Goal: Task Accomplishment & Management: Manage account settings

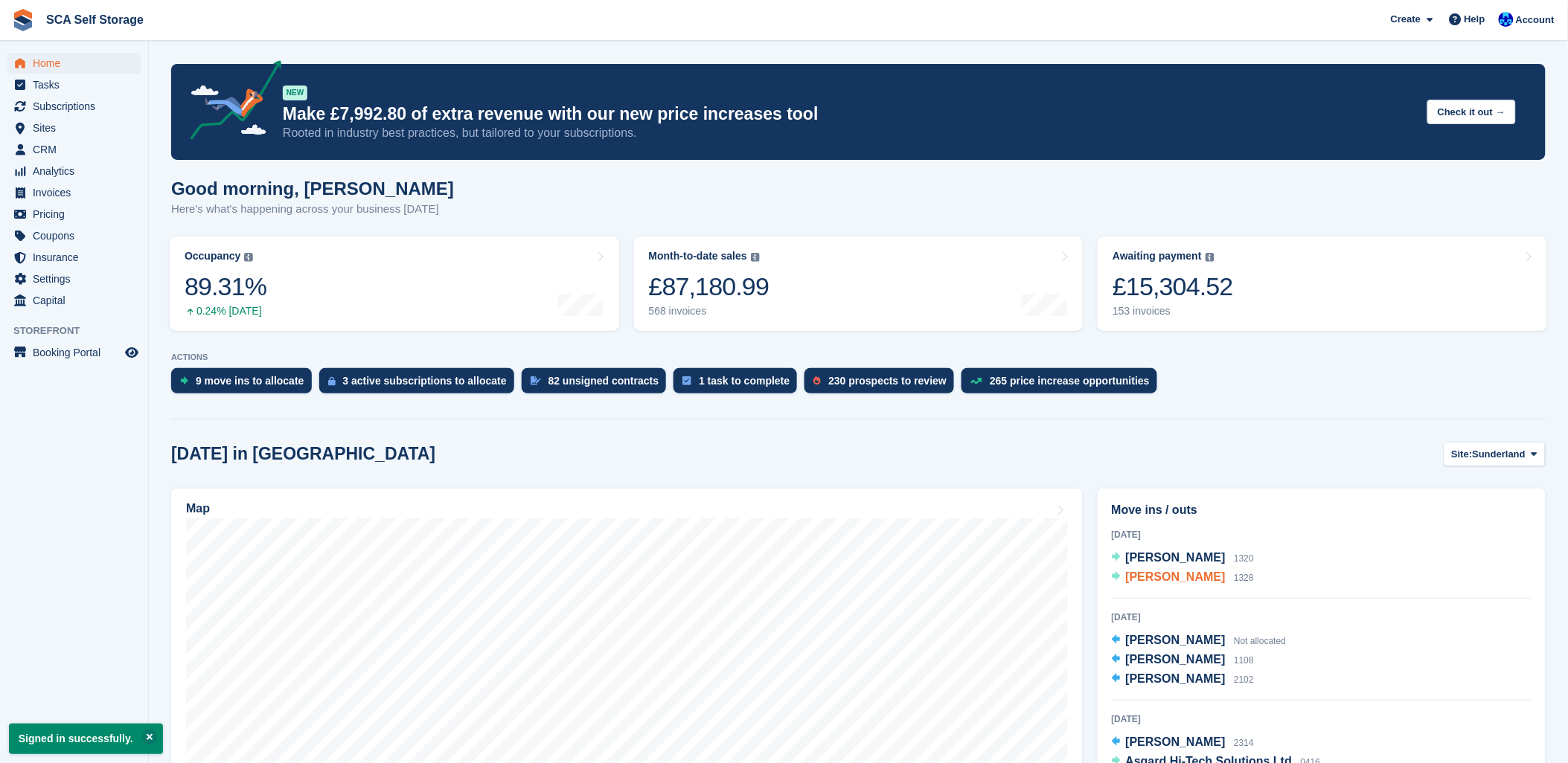
click at [1155, 577] on span "[PERSON_NAME]" at bounding box center [1176, 576] width 99 height 13
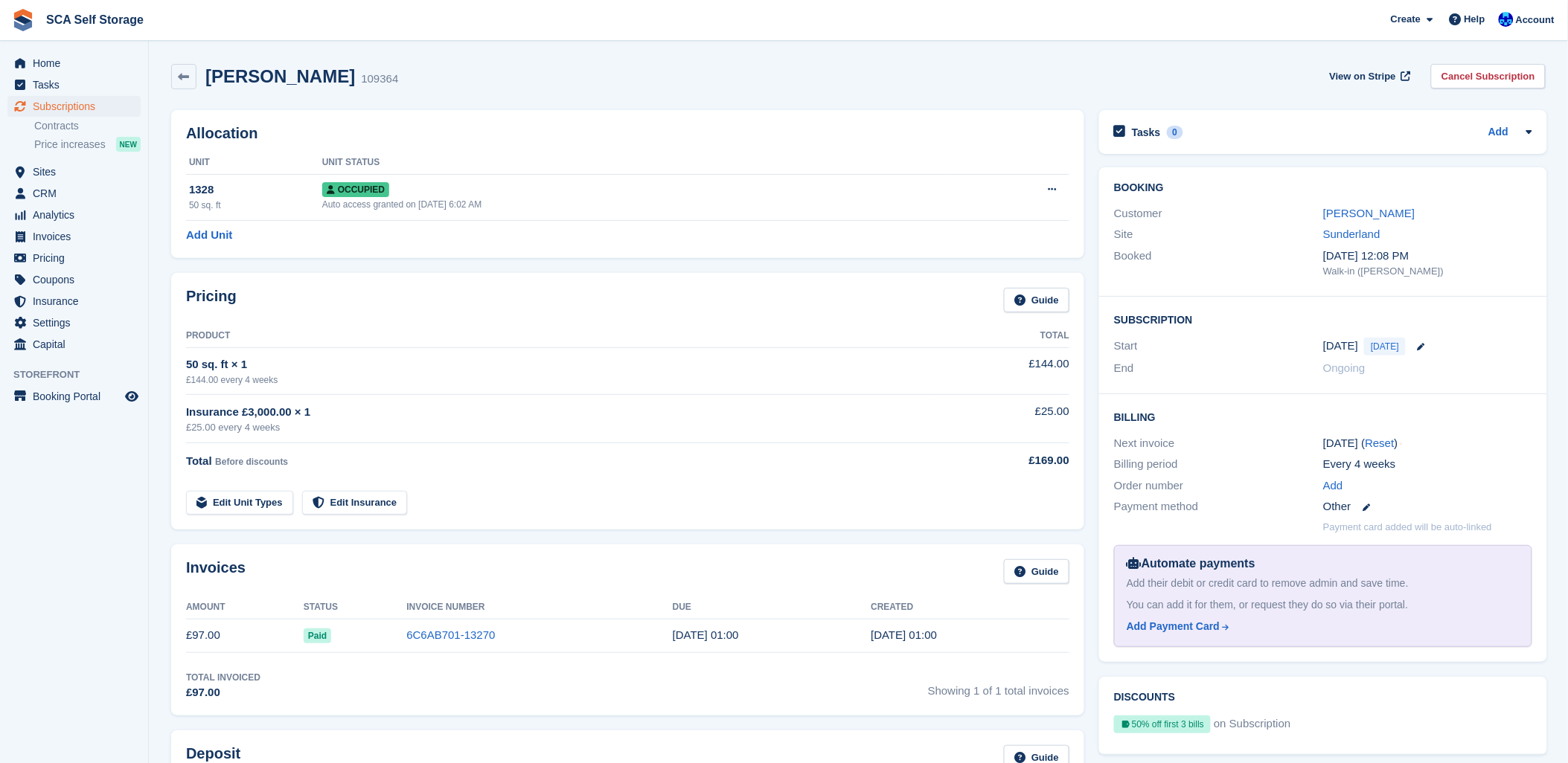
drag, startPoint x: 51, startPoint y: 482, endPoint x: 56, endPoint y: 451, distance: 31.4
click at [52, 470] on aside "Home Tasks Subscriptions Subscriptions Subscriptions Contracts Price increases …" at bounding box center [74, 385] width 148 height 689
click at [444, 72] on div "Shaun Walker 109364 View on Stripe Cancel Subscription" at bounding box center [858, 76] width 1374 height 25
click at [640, 110] on div "Allocation Unit Unit Status 1328 50 sq. ft Occupied Auto access granted on 27th…" at bounding box center [627, 184] width 913 height 148
click at [1368, 218] on link "[PERSON_NAME]" at bounding box center [1369, 213] width 91 height 13
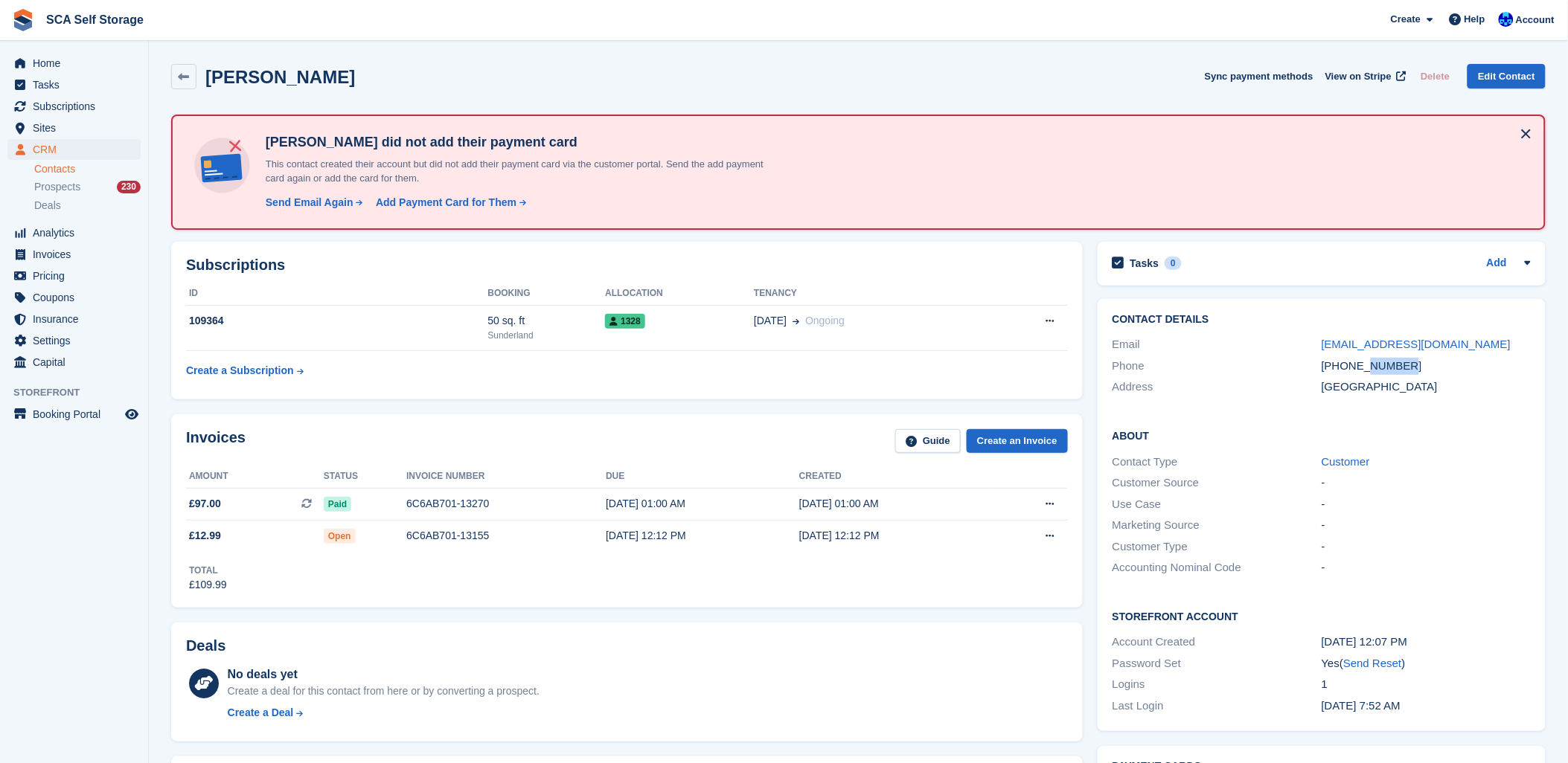
drag, startPoint x: 1402, startPoint y: 367, endPoint x: 1363, endPoint y: 366, distance: 39.0
click at [1363, 366] on div "+447738425527" at bounding box center [1426, 366] width 209 height 17
click at [754, 460] on div "Invoices Guide Create an Invoice" at bounding box center [627, 446] width 882 height 34
click at [663, 539] on div "28 Sep, 12:12 PM" at bounding box center [703, 536] width 194 height 16
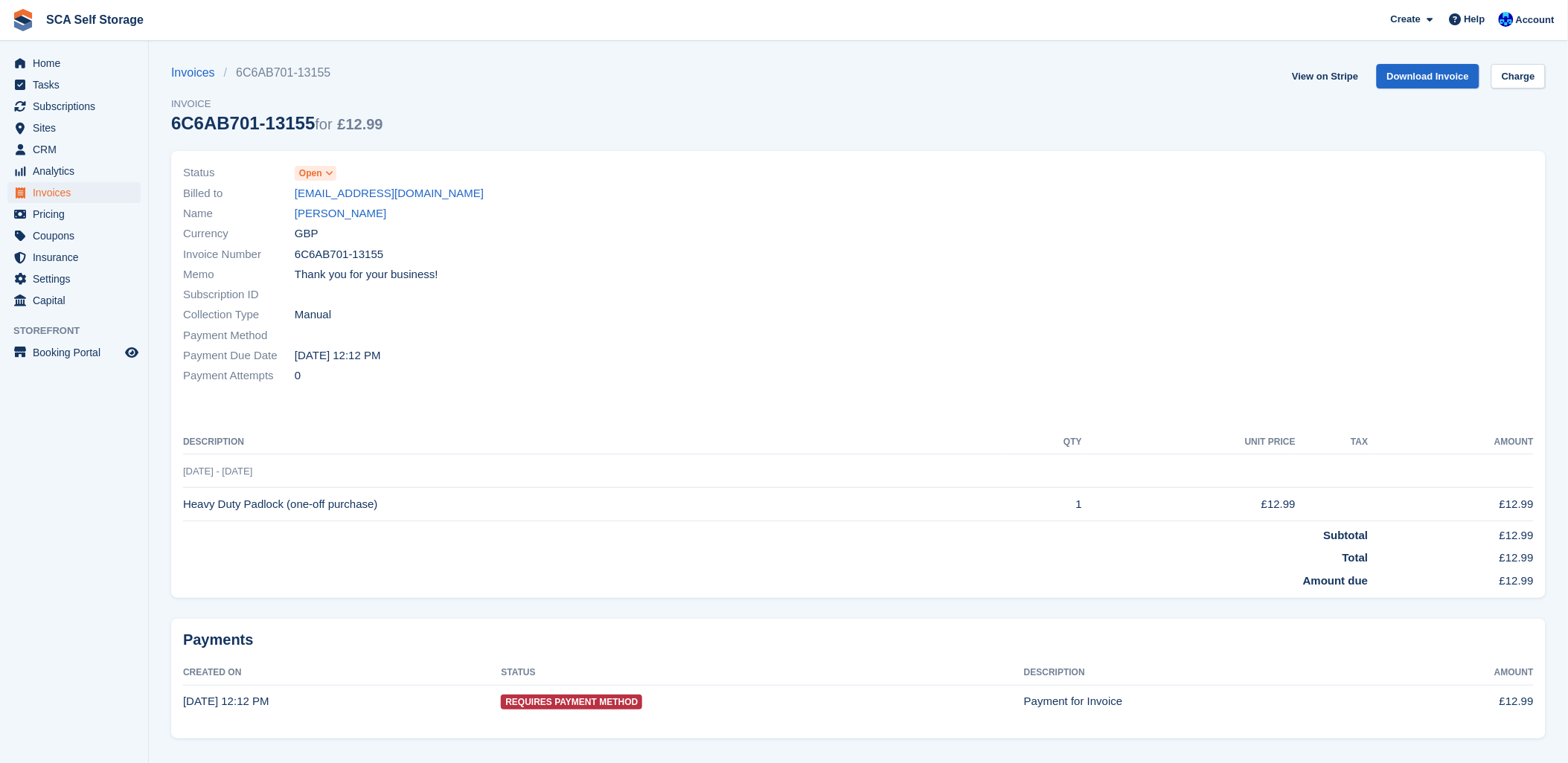
click at [702, 259] on div "Invoice Number 6C6AB701-13155" at bounding box center [516, 254] width 667 height 20
drag, startPoint x: 691, startPoint y: 138, endPoint x: 716, endPoint y: 140, distance: 25.1
click at [701, 138] on div "Invoices 6C6AB701-13155 Invoice 6C6AB701-13155 for £12.99 View on Stripe Downlo…" at bounding box center [858, 107] width 1374 height 87
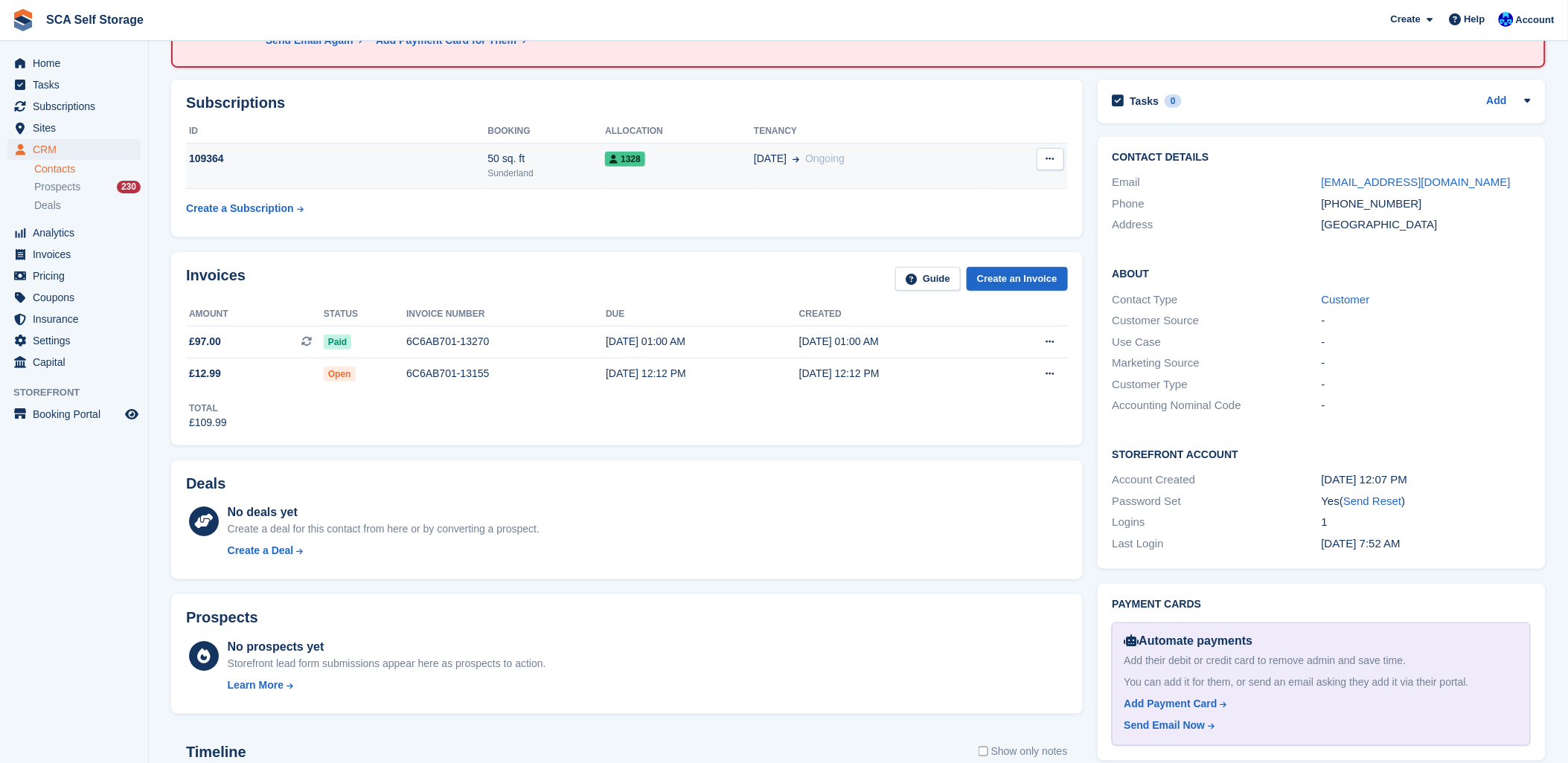
scroll to position [82, 0]
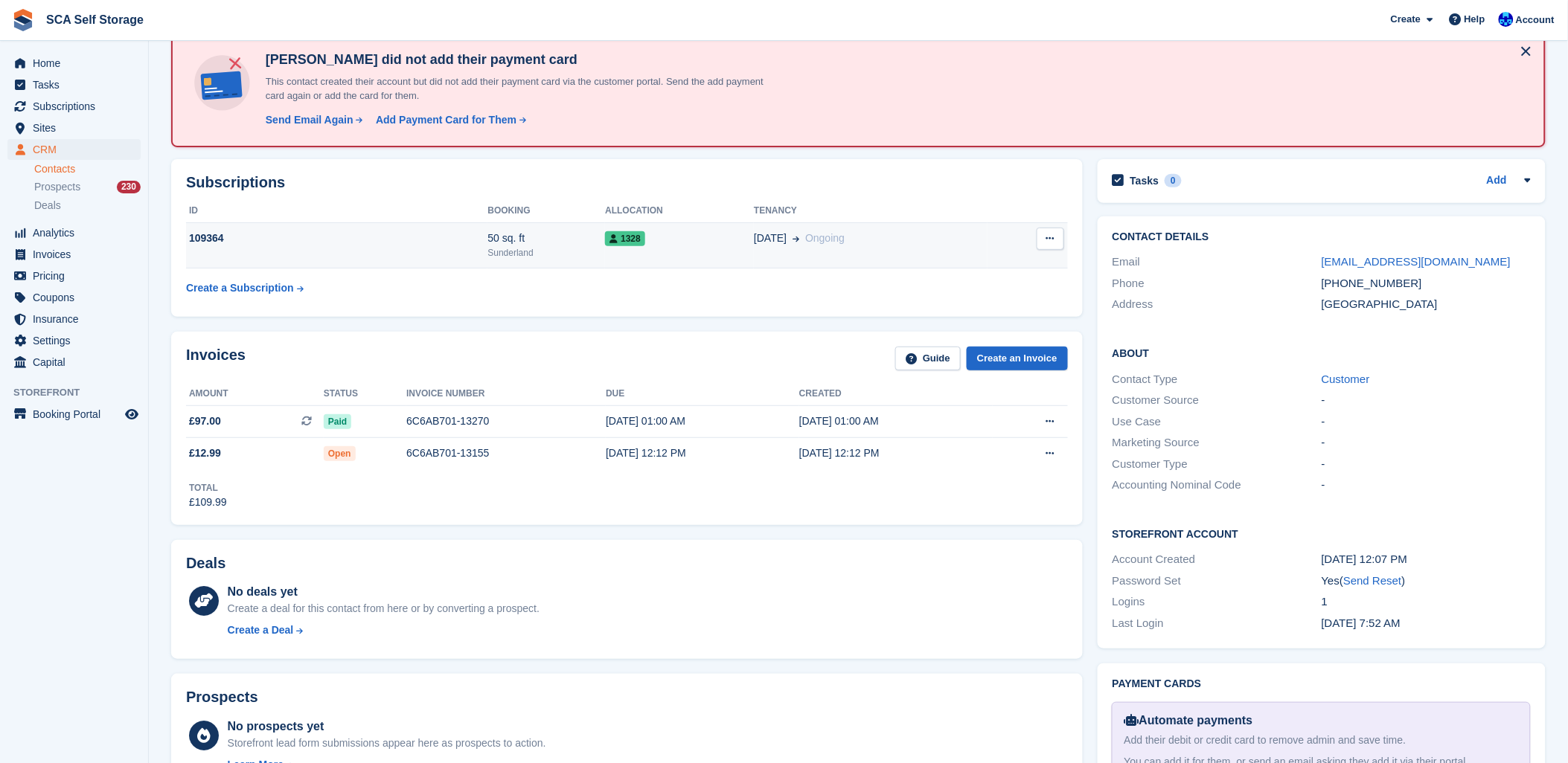
click at [490, 224] on td "50 sq. ft Sunderland" at bounding box center [547, 246] width 117 height 46
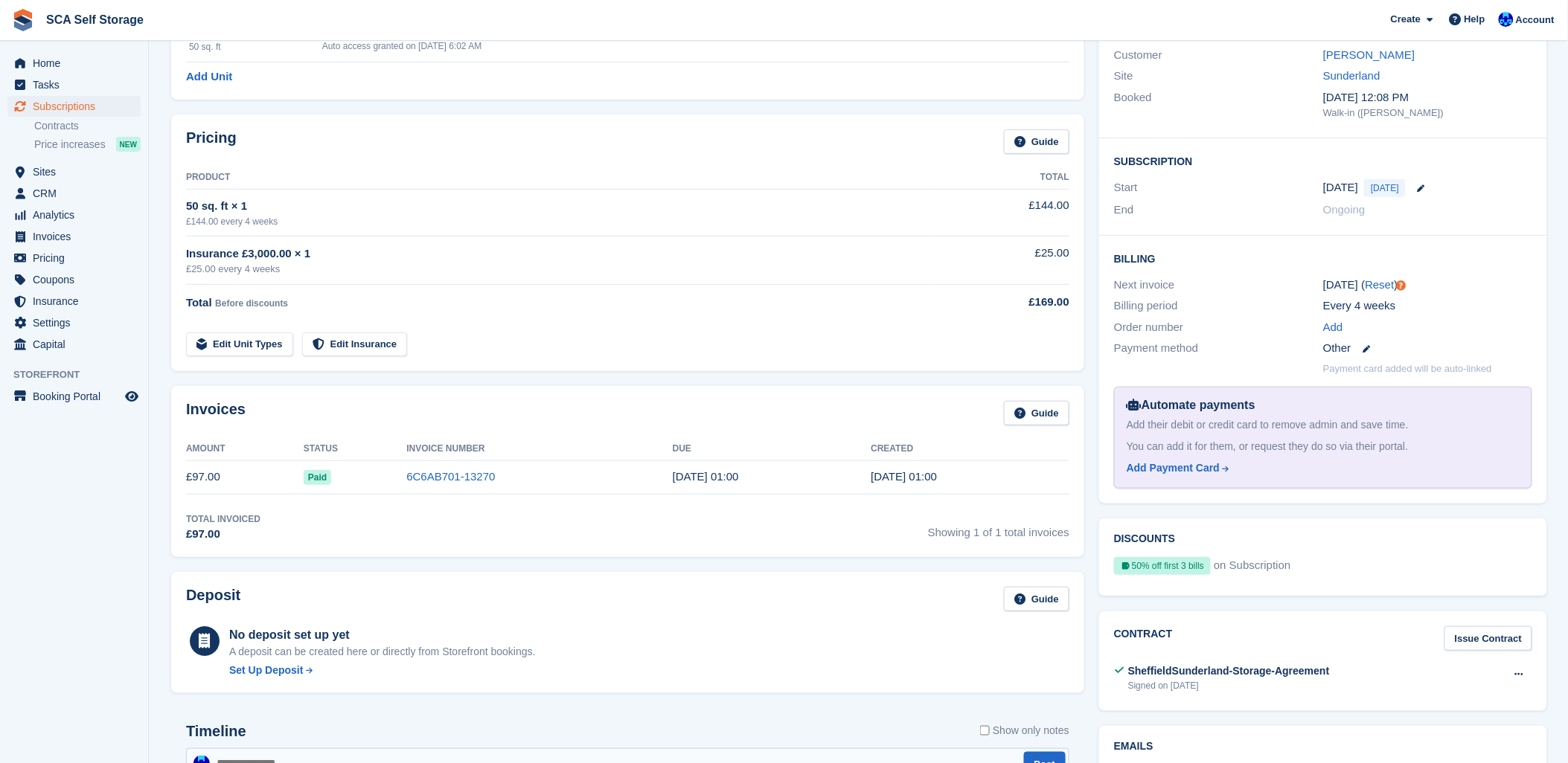
scroll to position [165, 0]
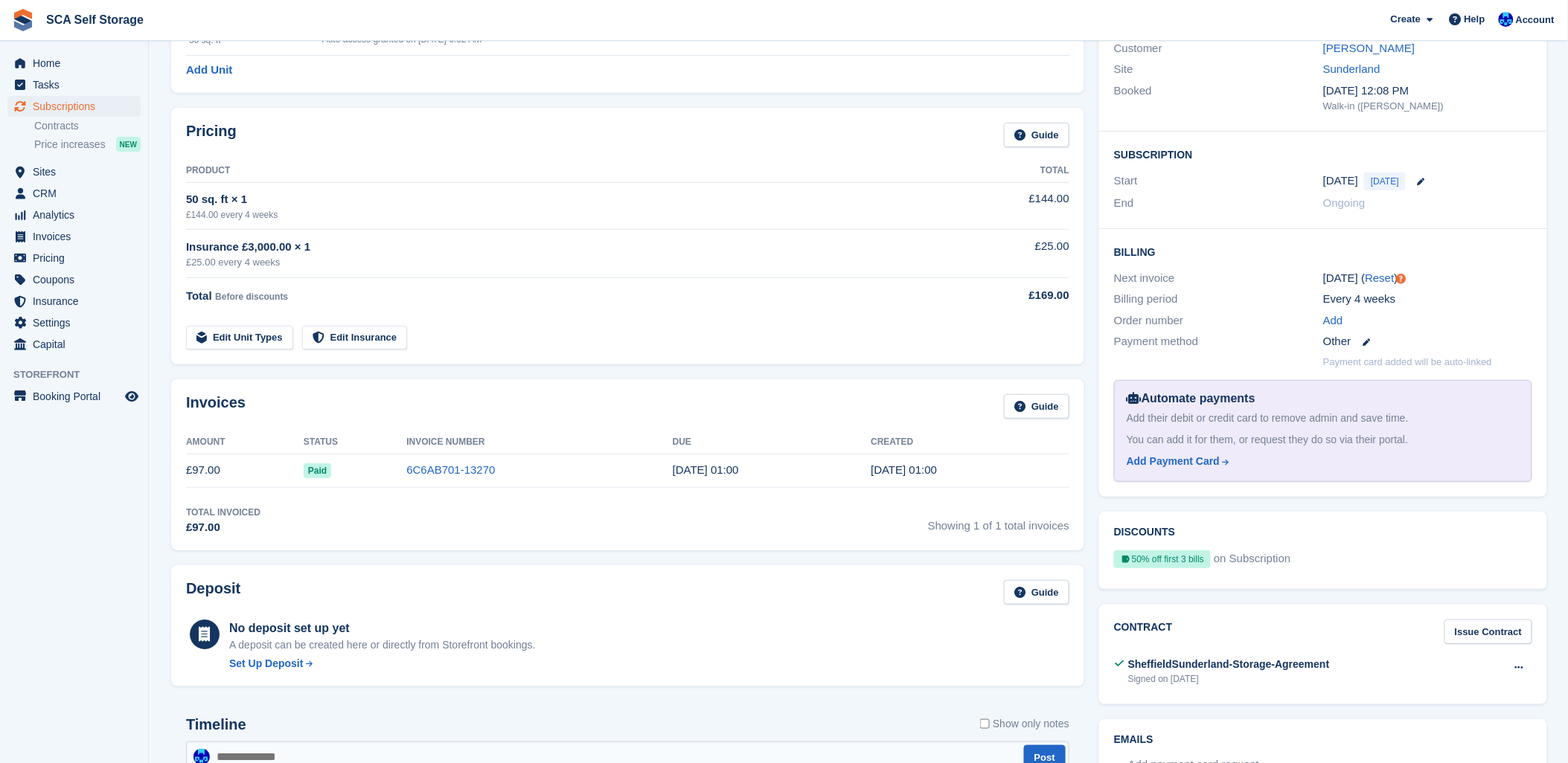
click at [383, 422] on div "Invoices Guide" at bounding box center [627, 411] width 883 height 34
click at [1337, 49] on link "[PERSON_NAME]" at bounding box center [1369, 48] width 91 height 13
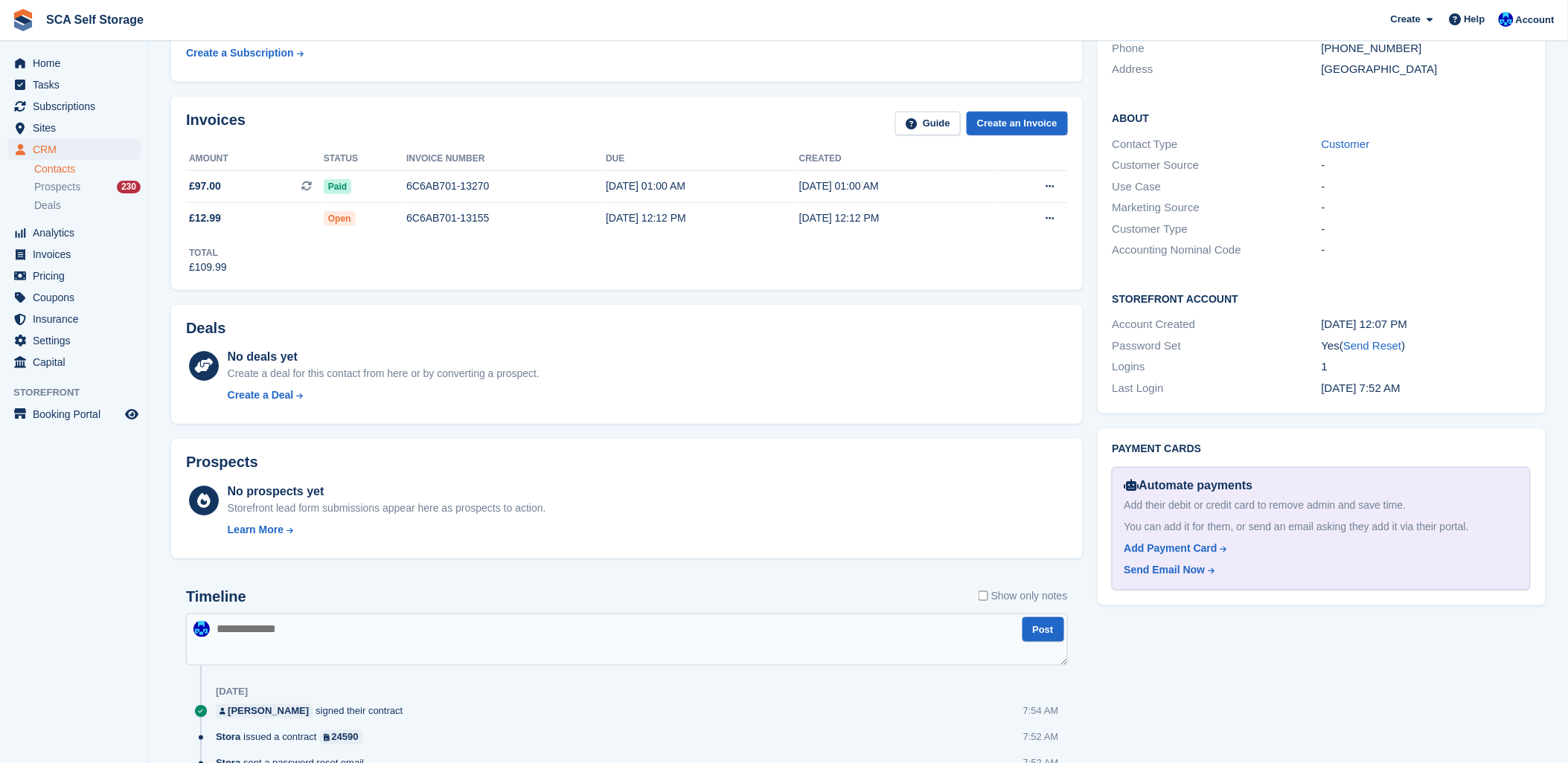
scroll to position [275, 0]
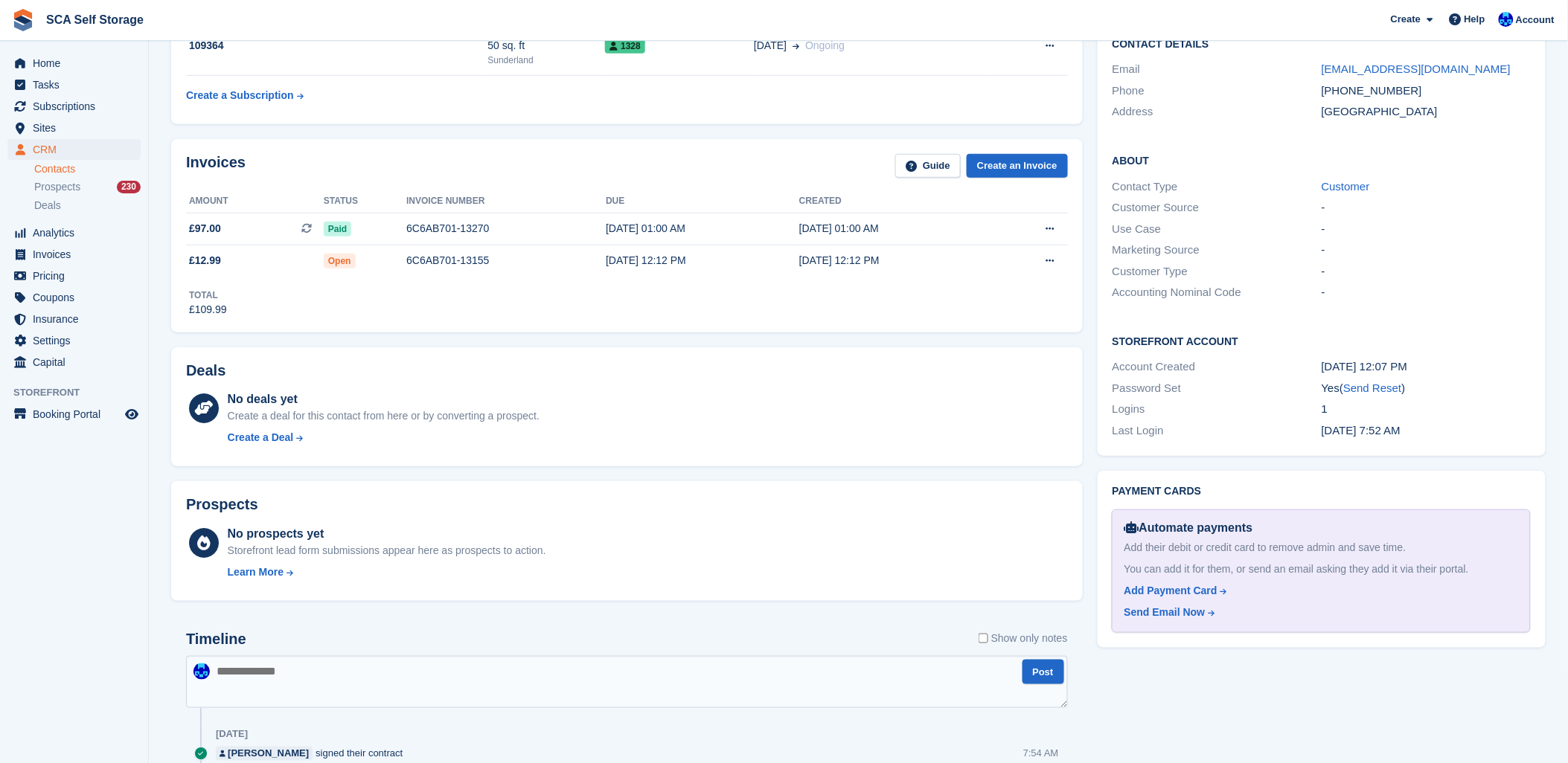
click at [898, 431] on div "No deals yet Create a deal for this contact from here or by converting a prospe…" at bounding box center [648, 420] width 841 height 61
click at [891, 402] on div "No deals yet Create a deal for this contact from here or by converting a prospe…" at bounding box center [648, 420] width 841 height 61
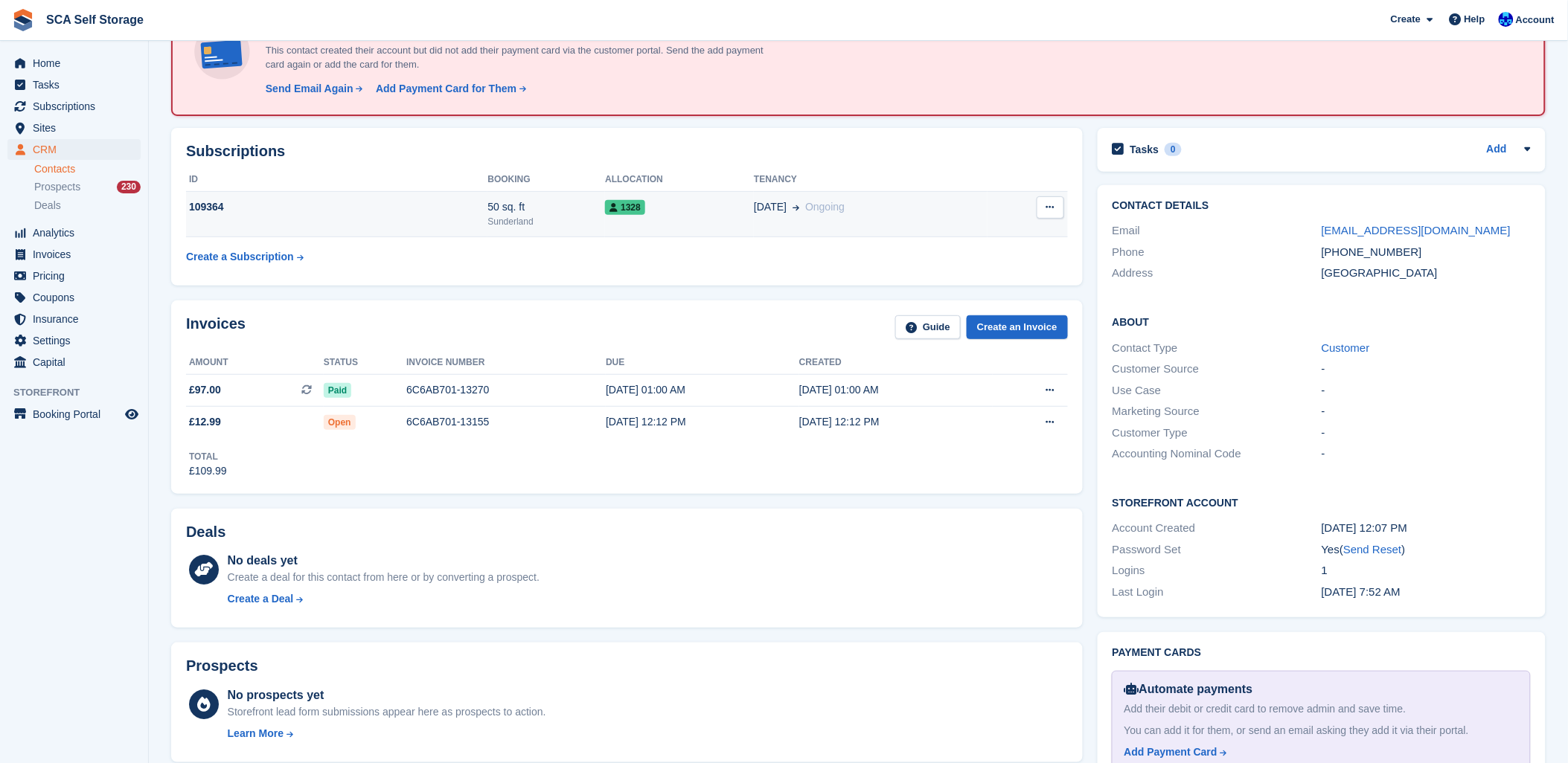
scroll to position [0, 0]
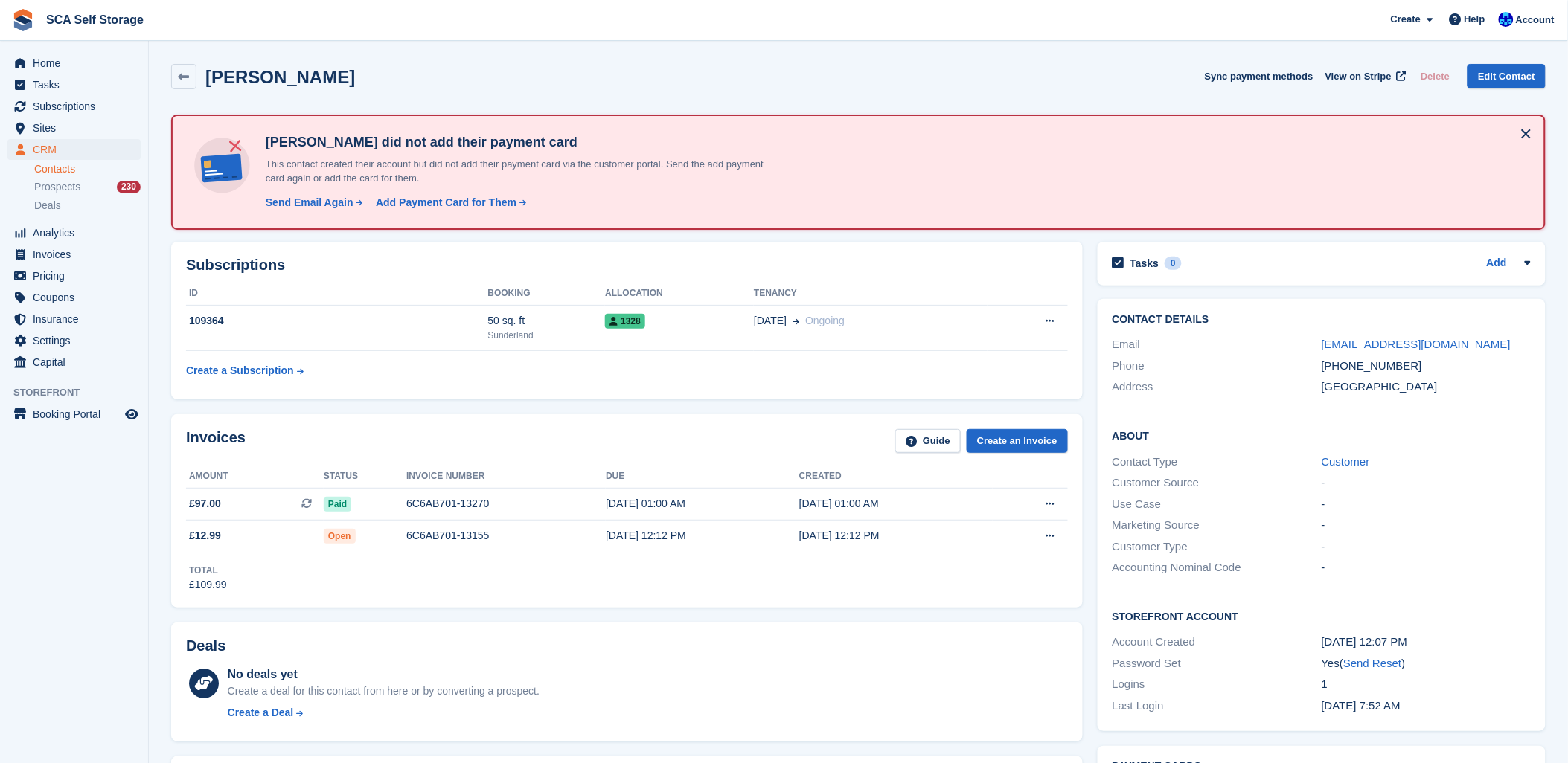
click at [447, 76] on div "Shaun Walker Sync payment methods View on Stripe Delete Edit Contact" at bounding box center [858, 76] width 1374 height 25
click at [1513, 19] on img at bounding box center [1505, 19] width 15 height 15
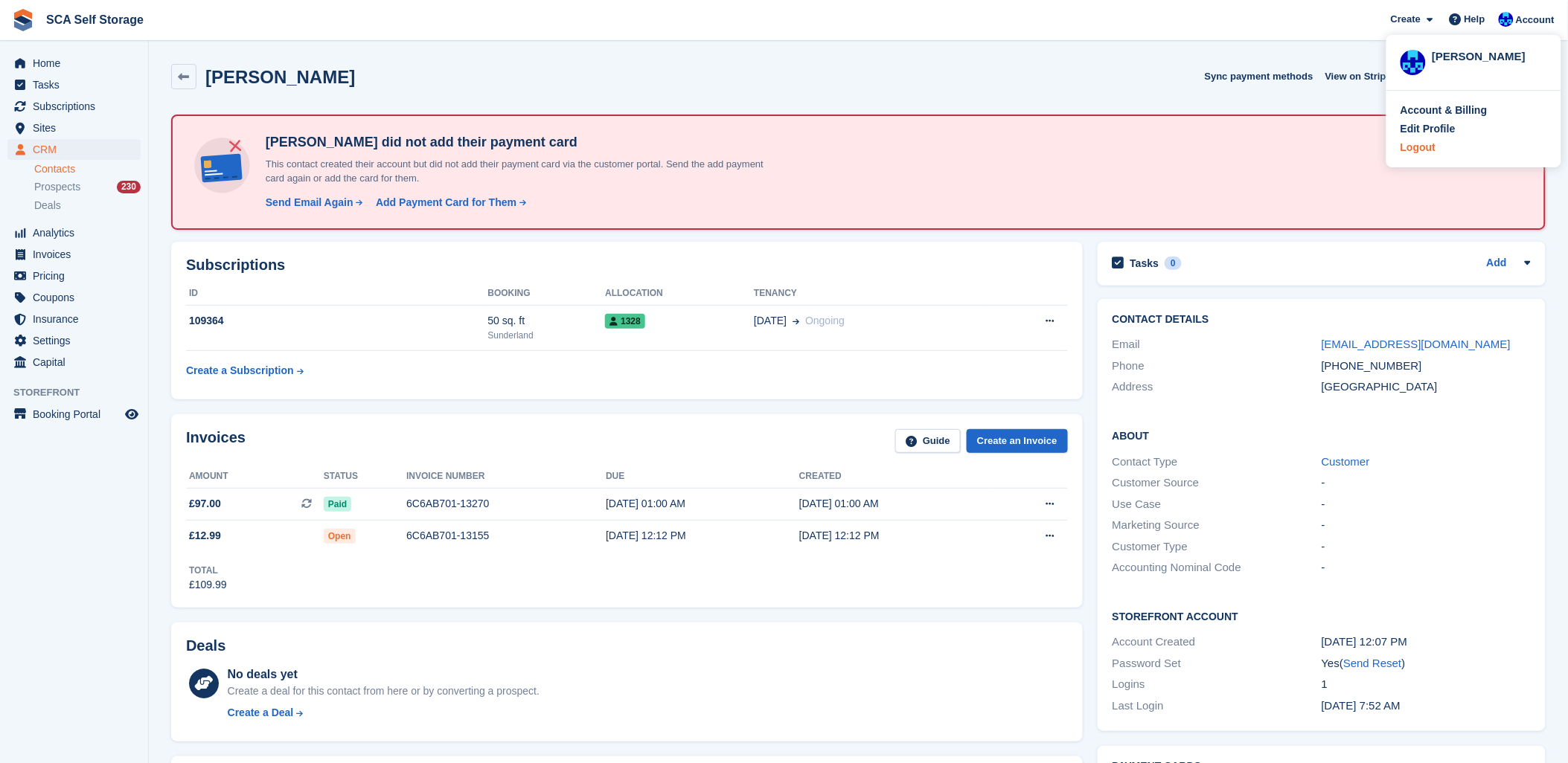
click at [1422, 149] on div "Logout" at bounding box center [1418, 148] width 35 height 16
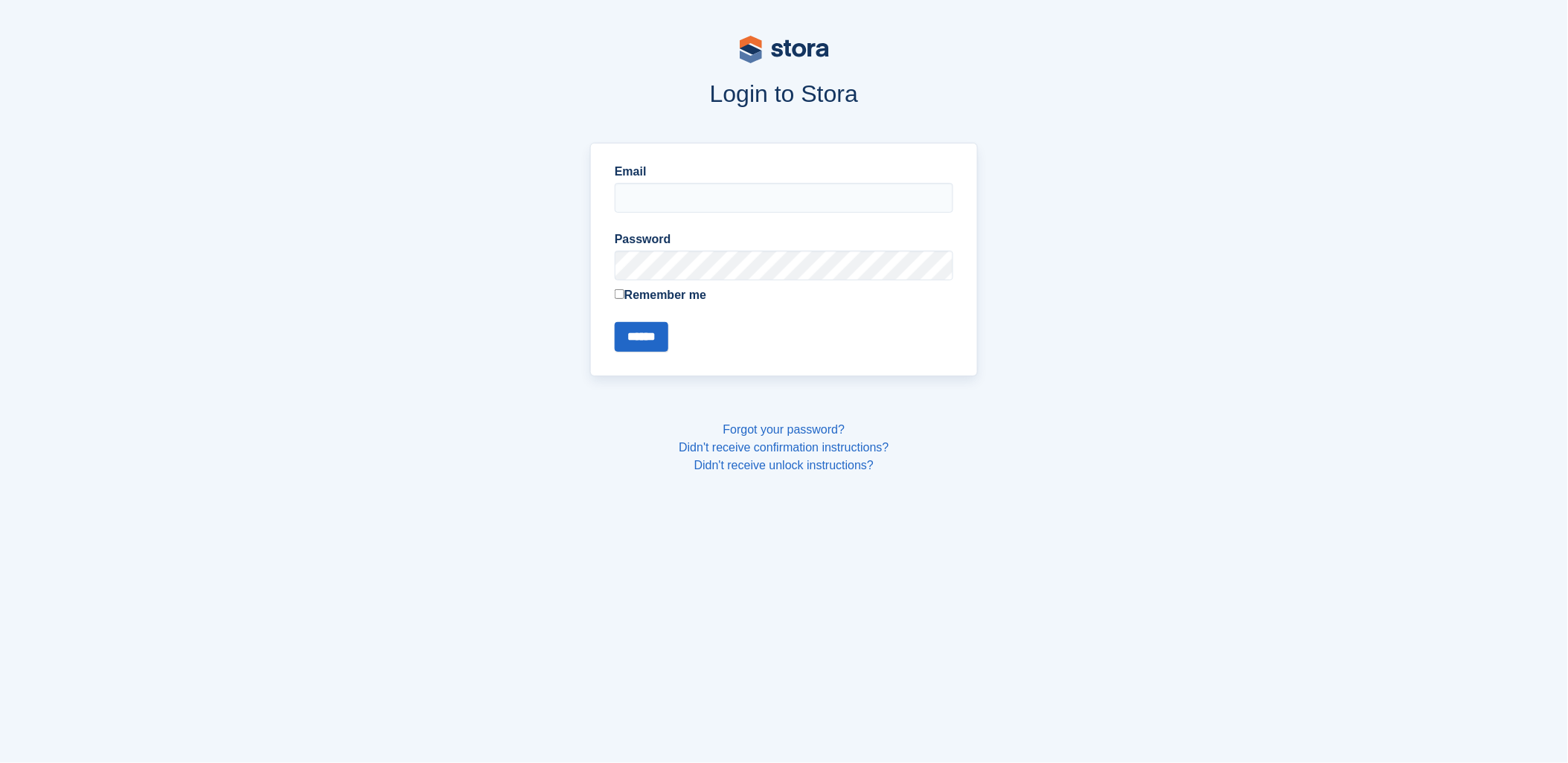
type input "**********"
click at [651, 333] on input "******" at bounding box center [642, 337] width 54 height 30
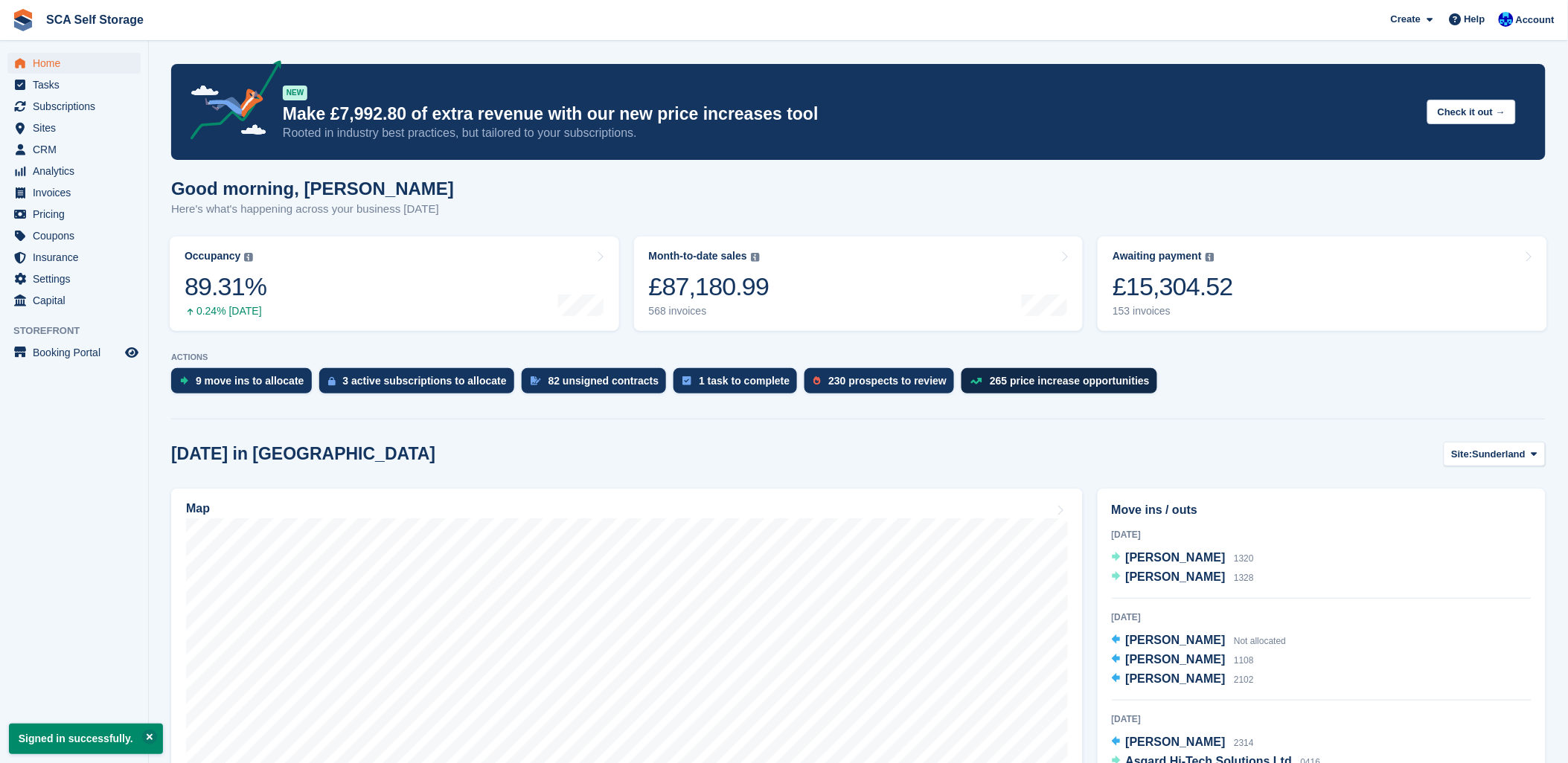
drag, startPoint x: 1260, startPoint y: 462, endPoint x: 1075, endPoint y: 392, distance: 197.8
click at [1258, 464] on div "[DATE] in [GEOGRAPHIC_DATA] Site: [GEOGRAPHIC_DATA] Sunderland [GEOGRAPHIC_DATA]" at bounding box center [858, 454] width 1374 height 25
click at [1152, 583] on span "[PERSON_NAME]" at bounding box center [1176, 576] width 99 height 13
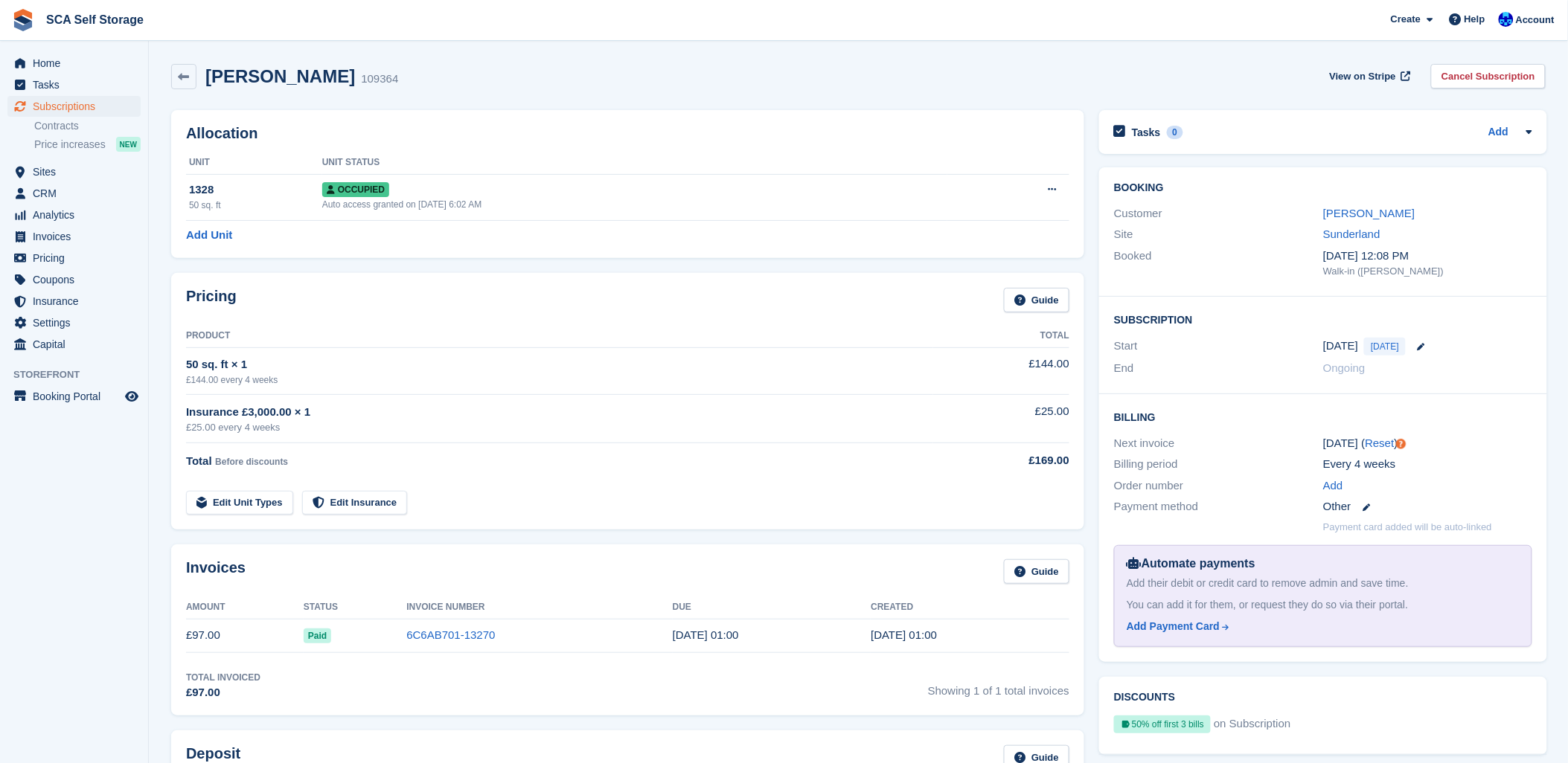
click at [522, 90] on div "[PERSON_NAME] 109364 View on Stripe Cancel Subscription" at bounding box center [859, 79] width 1389 height 46
click at [1377, 210] on link "[PERSON_NAME]" at bounding box center [1369, 213] width 91 height 13
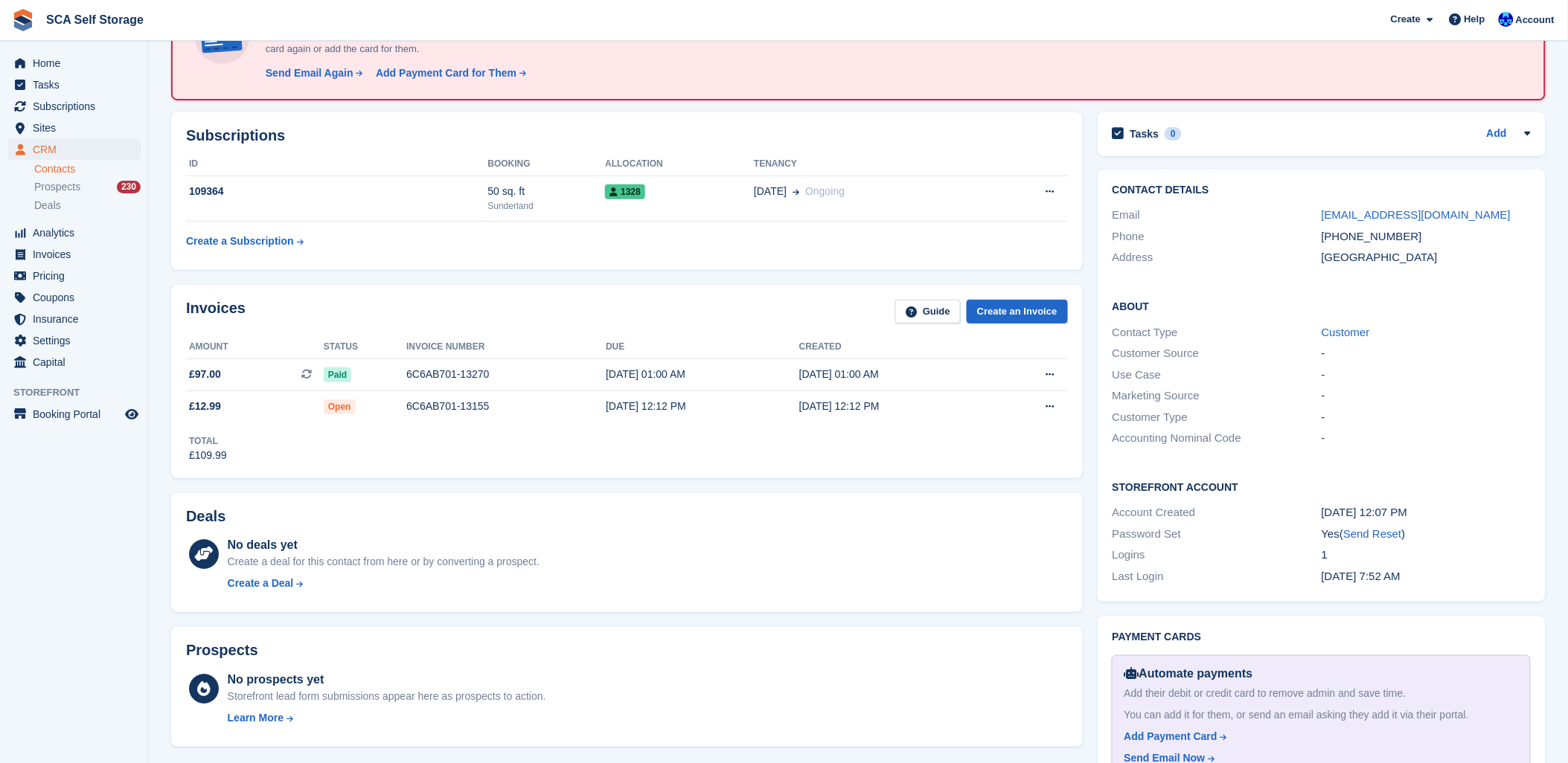
scroll to position [82, 0]
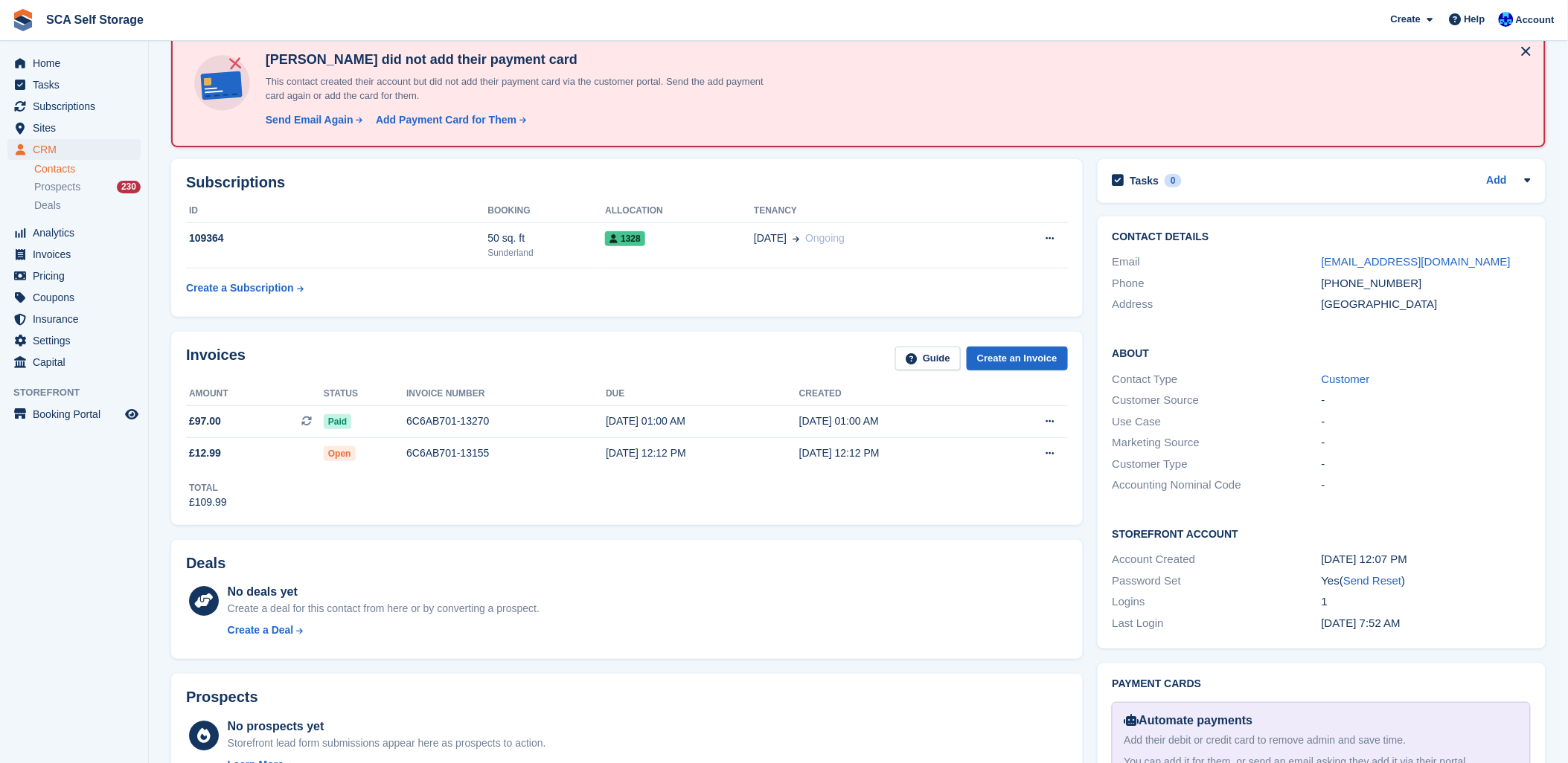
click at [511, 518] on div "Invoices Guide Create an Invoice Amount Status Invoice number Due Created £97.0…" at bounding box center [627, 428] width 912 height 194
click at [407, 451] on div "6C6AB701-13155" at bounding box center [506, 454] width 200 height 16
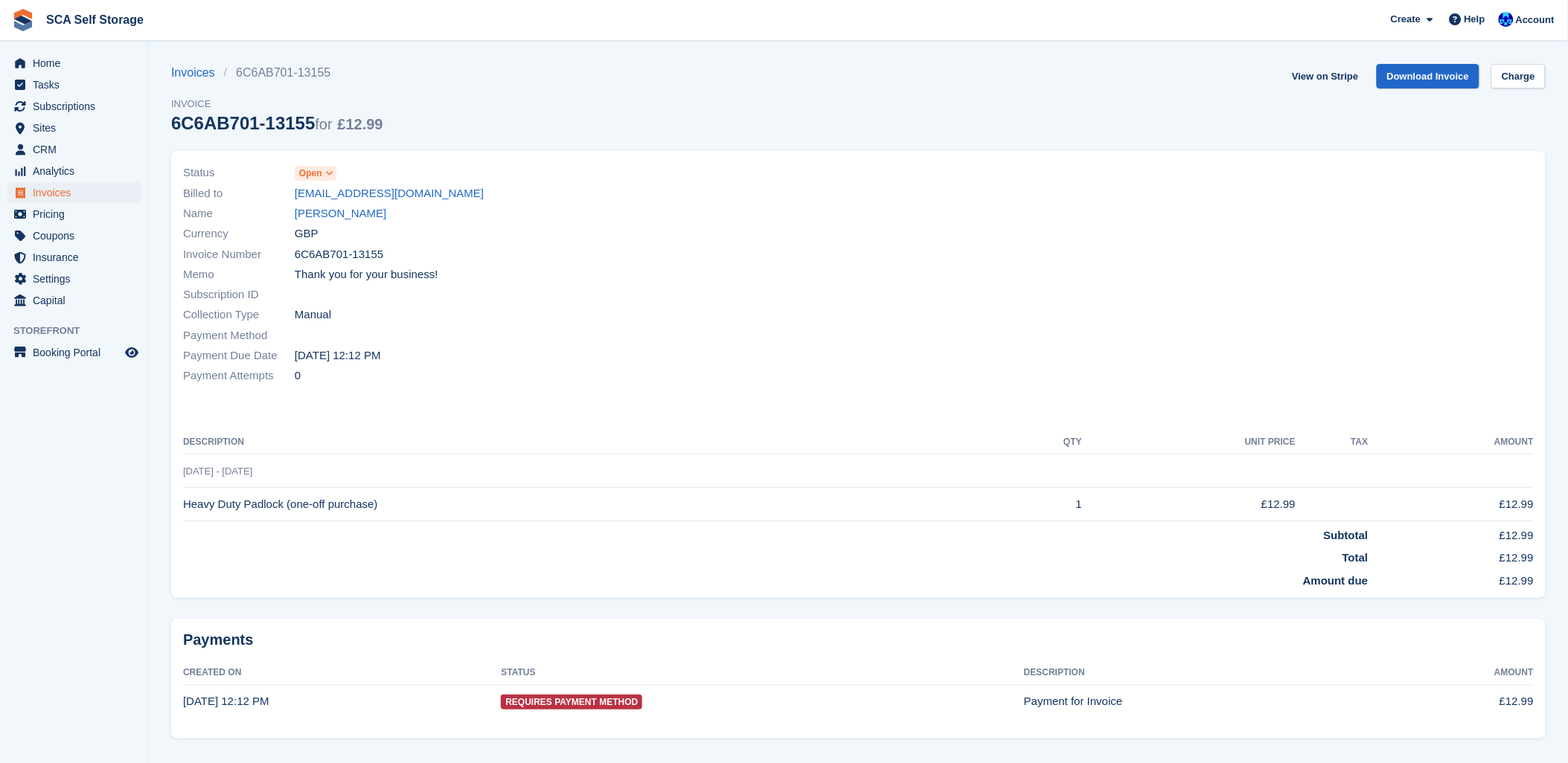
click at [307, 172] on span "Open" at bounding box center [310, 173] width 23 height 13
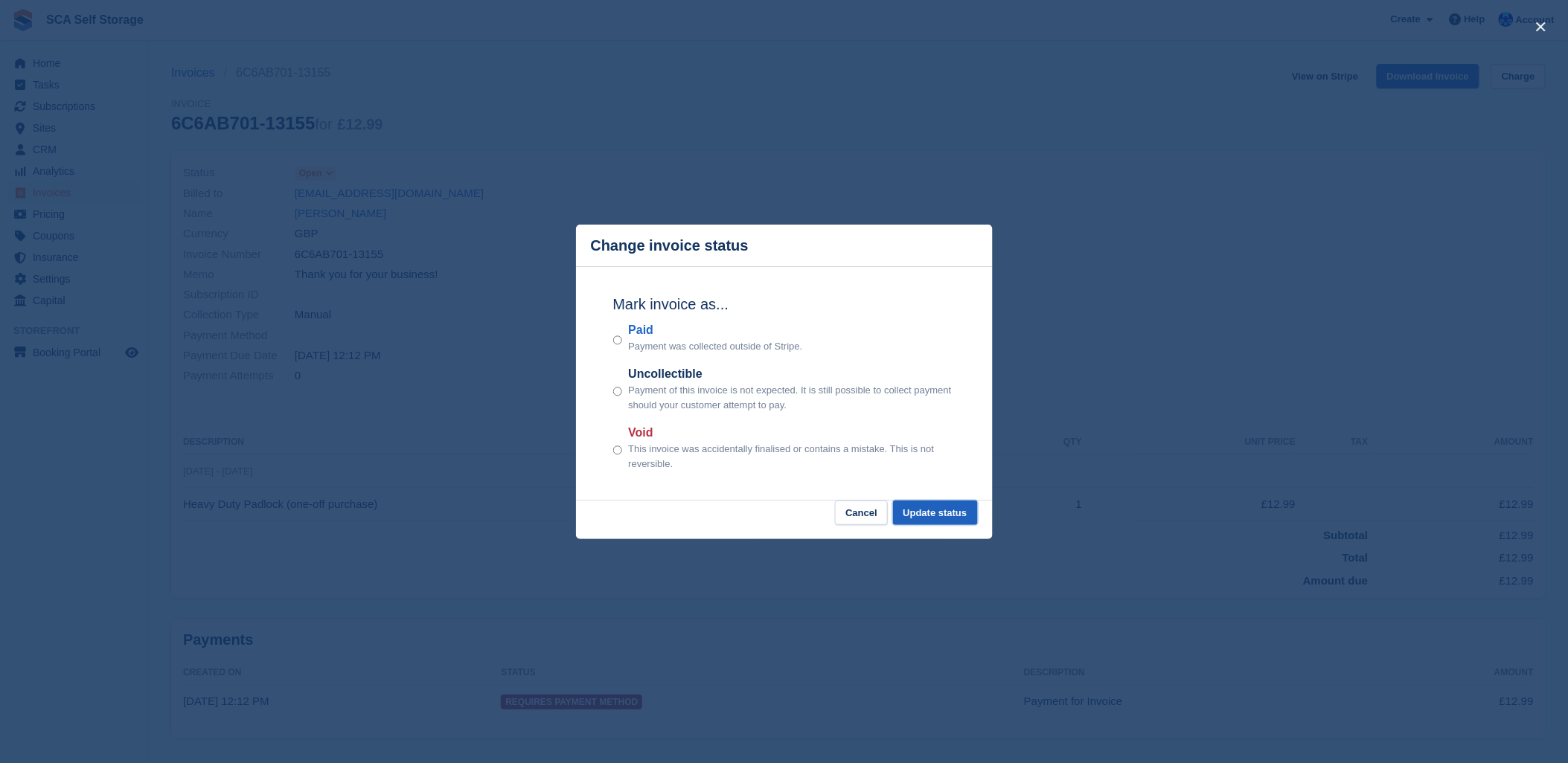
click at [951, 518] on button "Update status" at bounding box center [935, 513] width 84 height 25
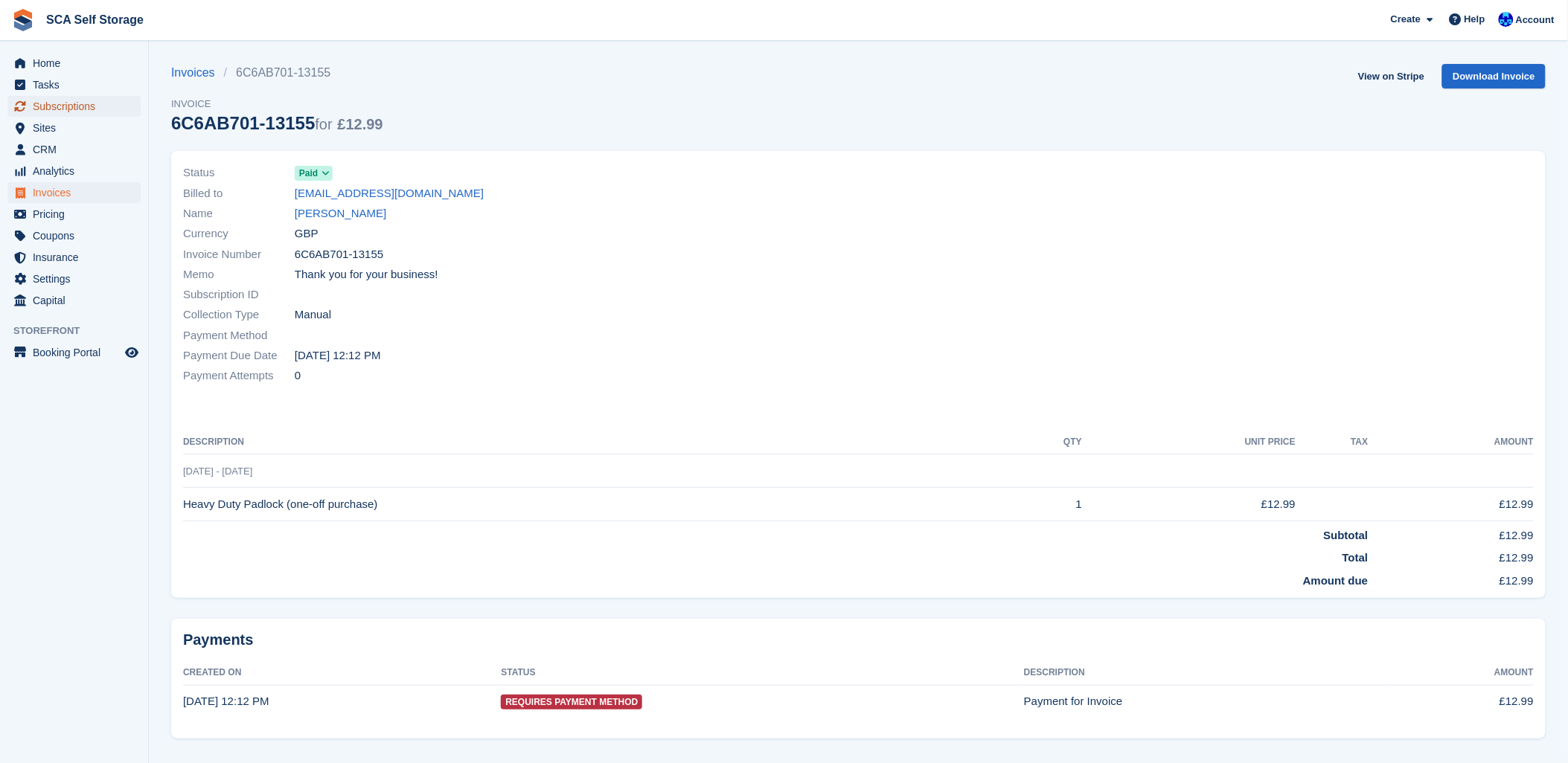
click at [73, 101] on span "Subscriptions" at bounding box center [78, 106] width 89 height 21
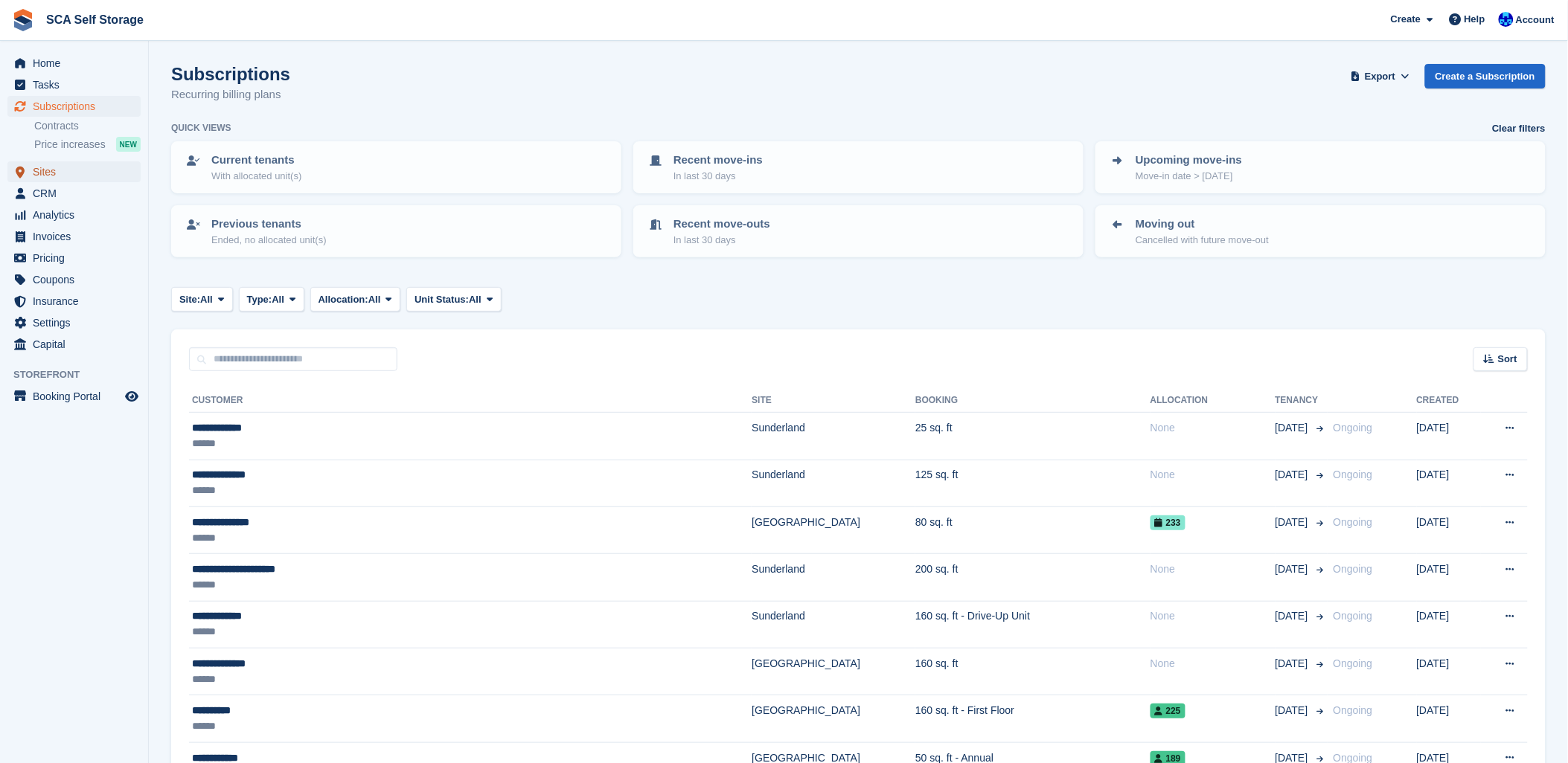
click at [33, 168] on span "Sites" at bounding box center [78, 172] width 89 height 21
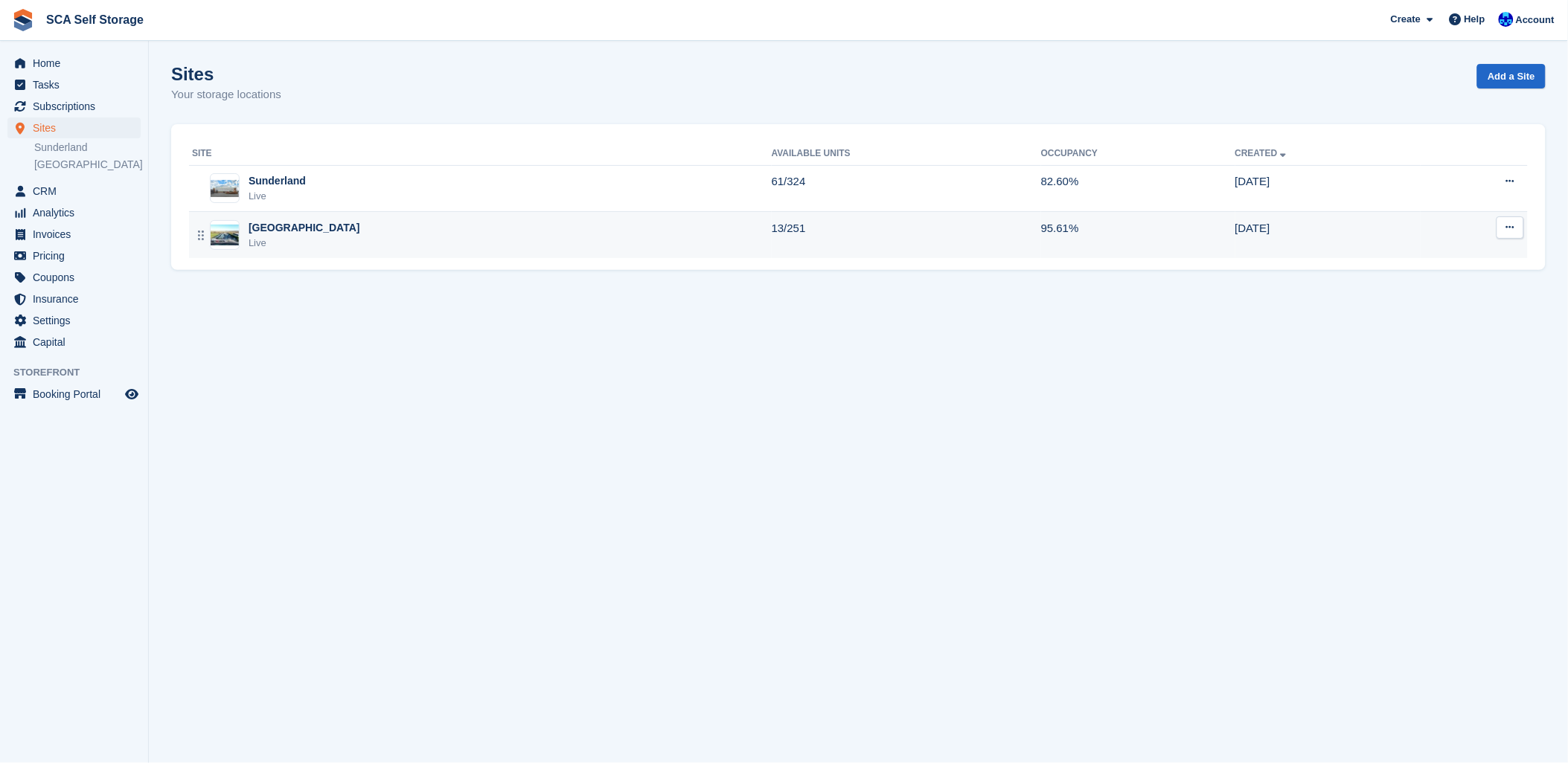
click at [265, 240] on div "Live" at bounding box center [304, 242] width 111 height 15
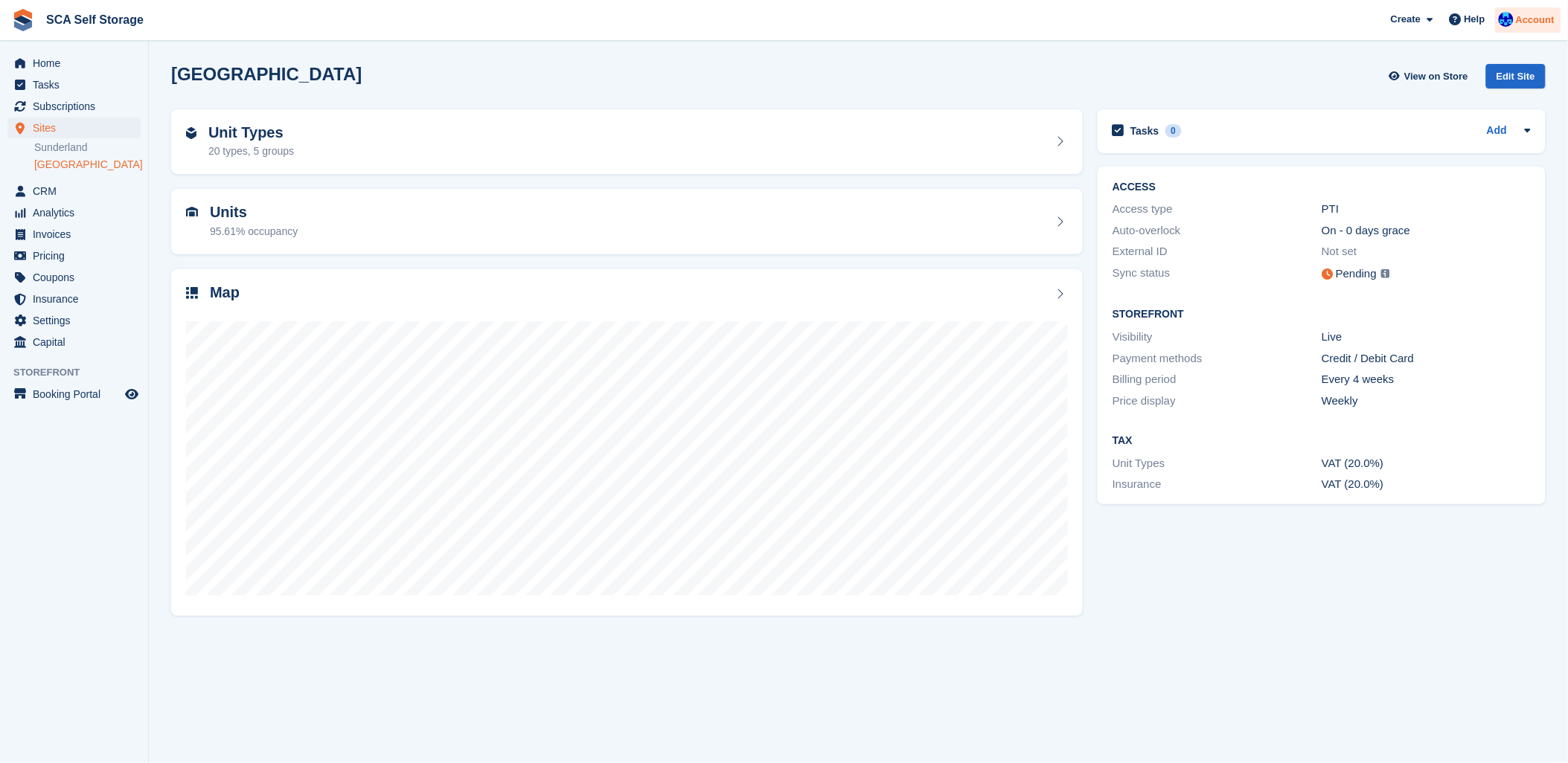
click at [1524, 23] on span "Account" at bounding box center [1535, 20] width 39 height 15
click at [1434, 144] on div "Logout" at bounding box center [1418, 148] width 35 height 16
